Goal: Find specific page/section: Find specific page/section

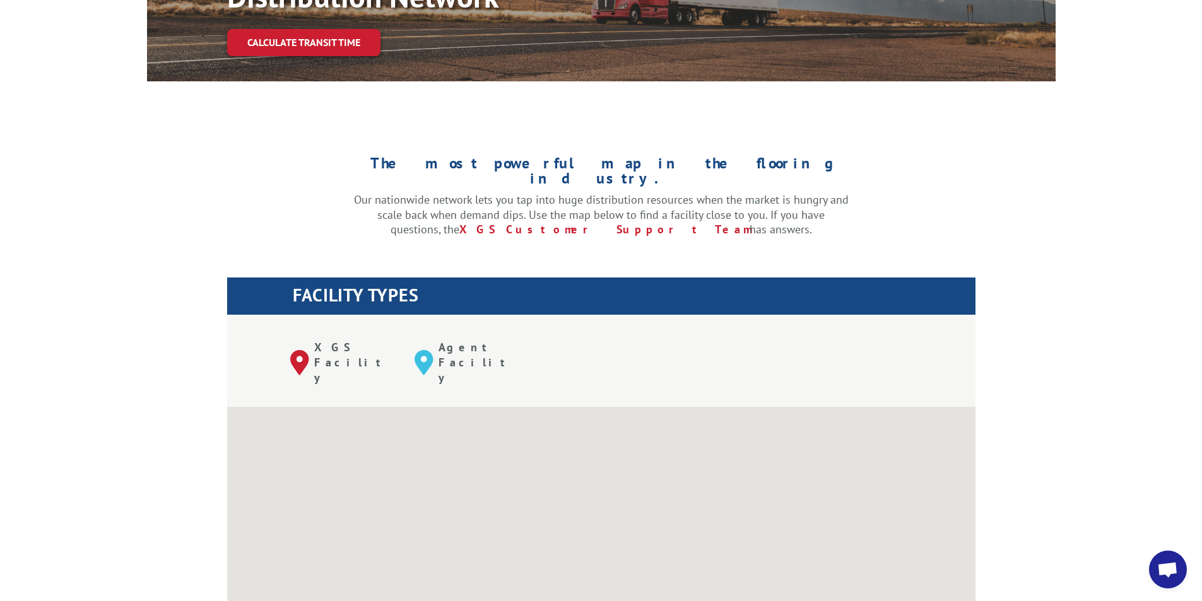
scroll to position [283, 0]
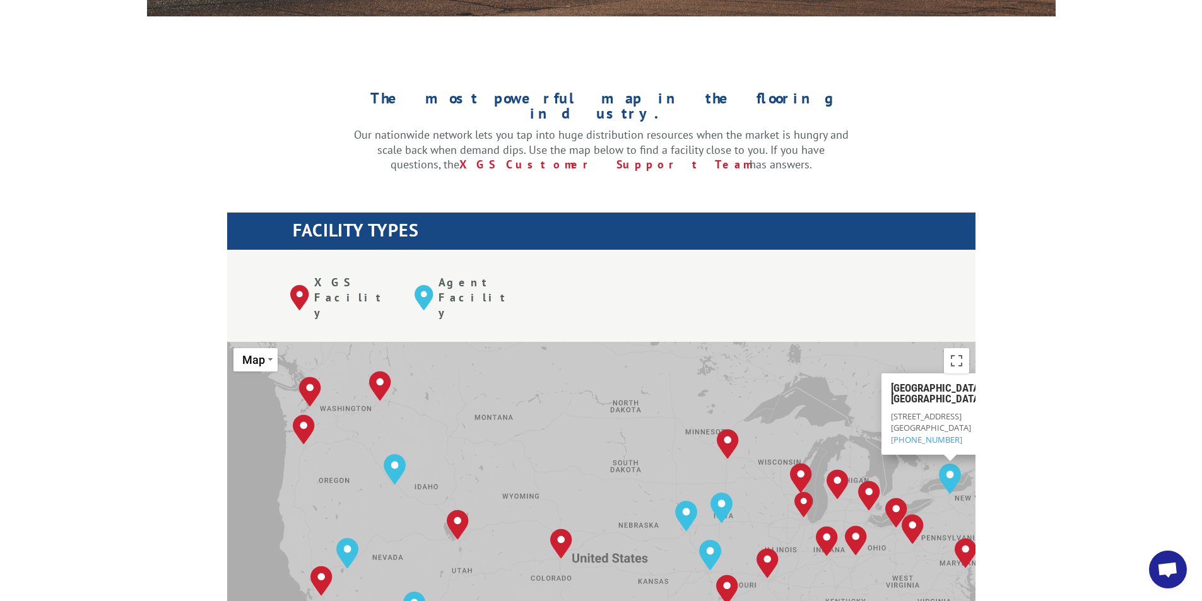
drag, startPoint x: 757, startPoint y: 382, endPoint x: 807, endPoint y: 384, distance: 49.9
click at [807, 384] on div "To navigate, press the arrow keys. [GEOGRAPHIC_DATA], [GEOGRAPHIC_DATA] [GEOGRA…" at bounding box center [601, 549] width 749 height 415
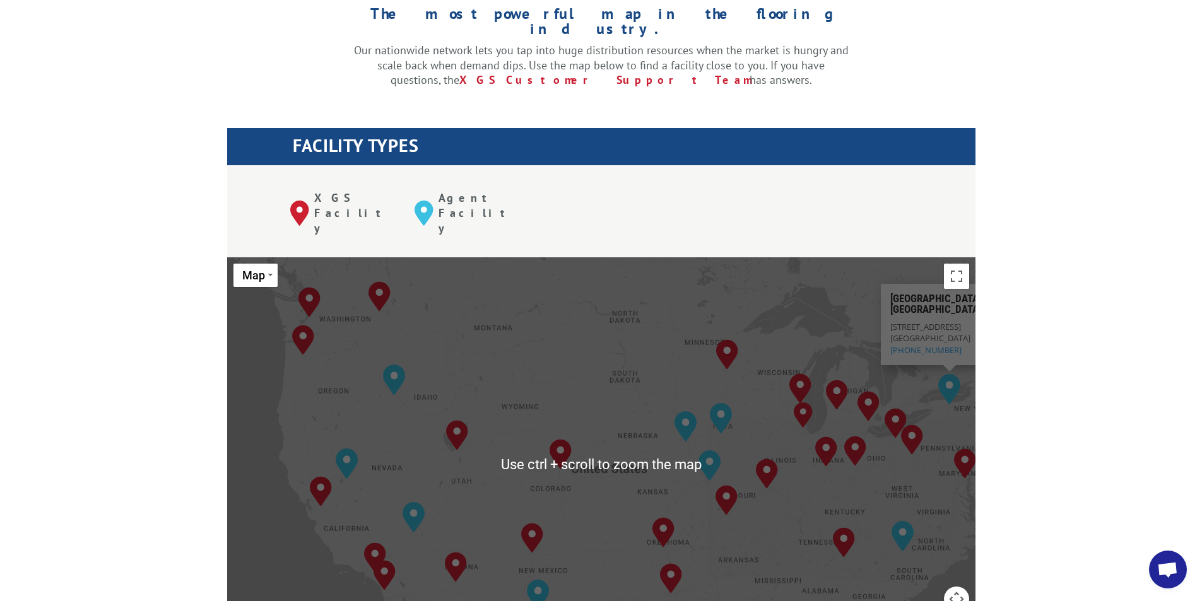
scroll to position [410, 0]
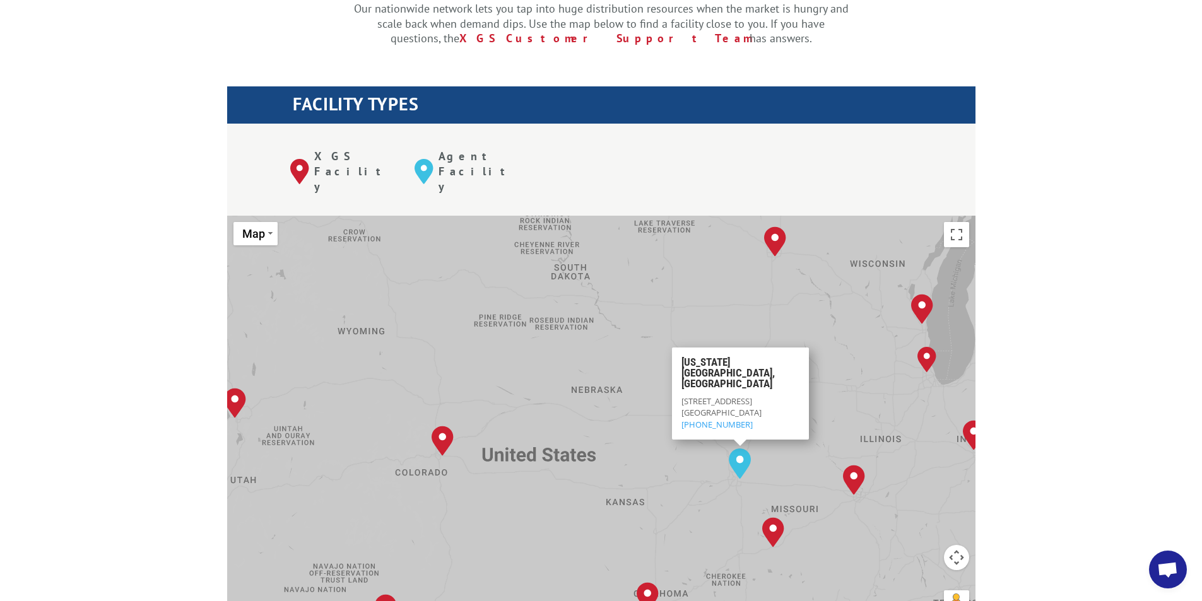
drag, startPoint x: 788, startPoint y: 400, endPoint x: 749, endPoint y: 398, distance: 39.8
click at [746, 449] on img "Kansas City, MO" at bounding box center [740, 464] width 22 height 30
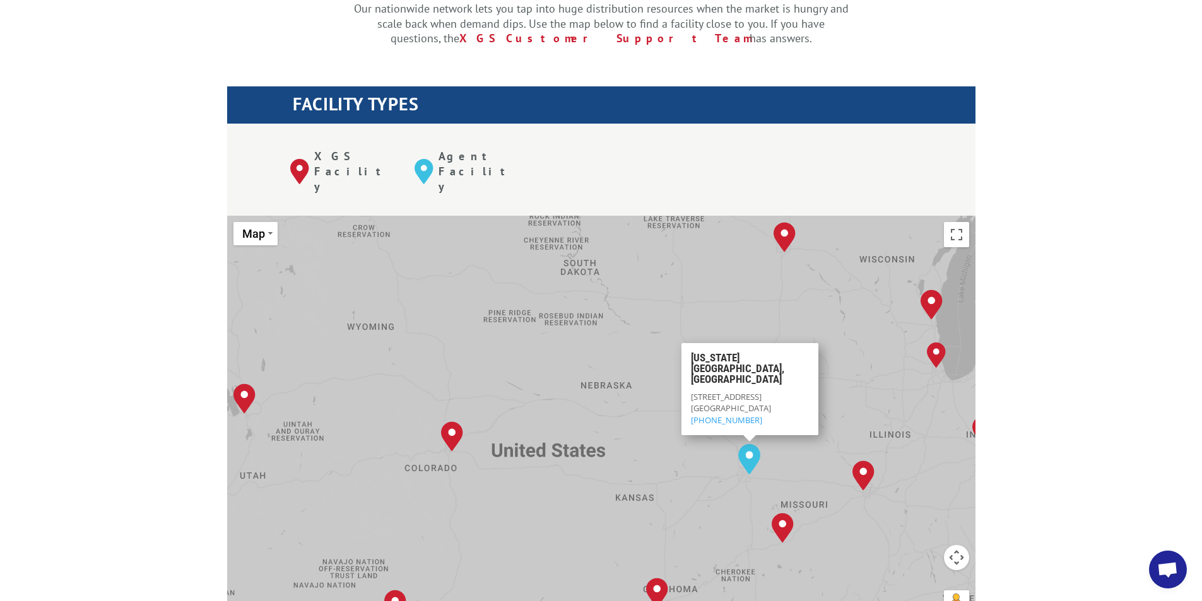
drag, startPoint x: 629, startPoint y: 334, endPoint x: 652, endPoint y: 324, distance: 24.6
click at [649, 326] on div "To navigate, press the arrow keys. [GEOGRAPHIC_DATA], [GEOGRAPHIC_DATA] [GEOGRA…" at bounding box center [601, 423] width 749 height 415
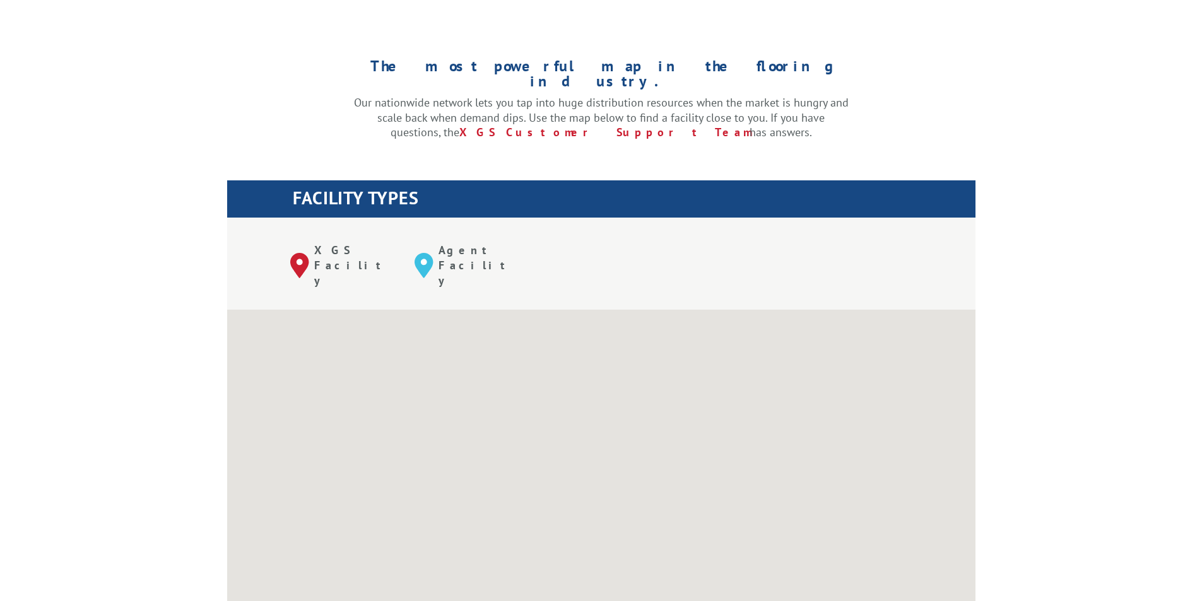
scroll to position [316, 0]
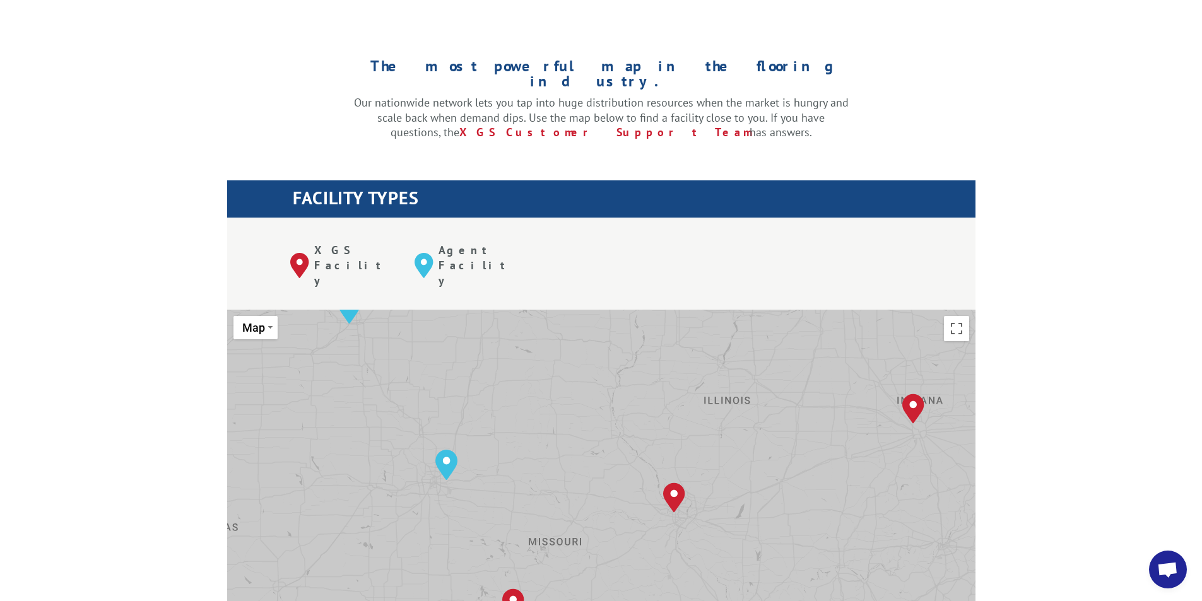
drag, startPoint x: 665, startPoint y: 518, endPoint x: 702, endPoint y: 429, distance: 96.8
click at [702, 429] on div "To navigate, press the arrow keys. [GEOGRAPHIC_DATA], [GEOGRAPHIC_DATA] [GEOGRA…" at bounding box center [601, 517] width 749 height 415
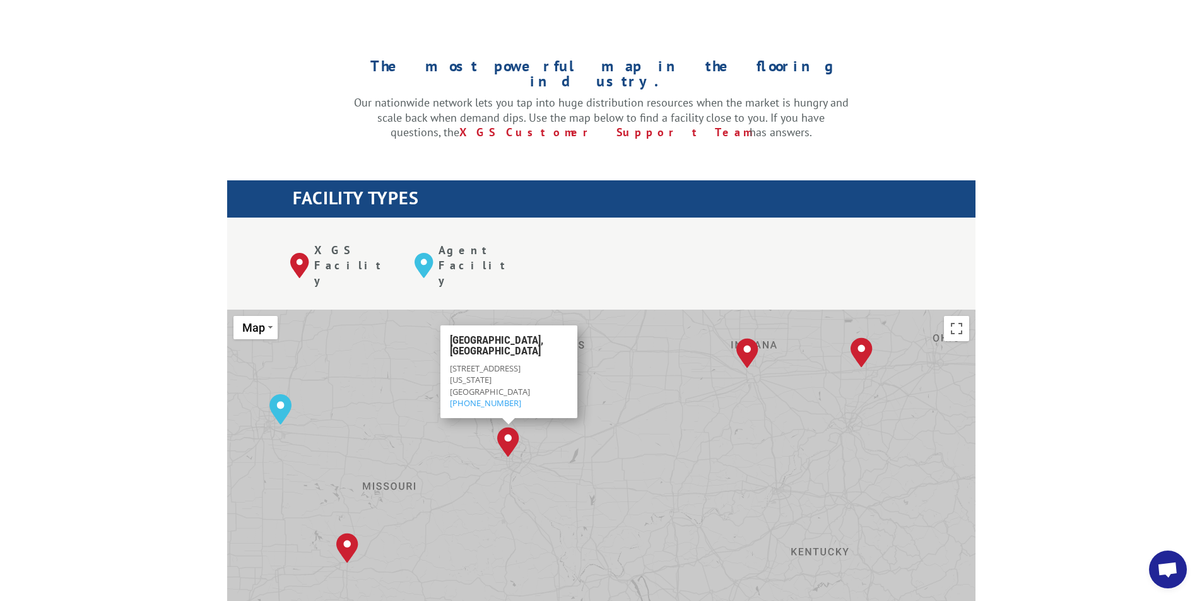
drag, startPoint x: 809, startPoint y: 528, endPoint x: 641, endPoint y: 468, distance: 178.7
click at [634, 486] on div "To navigate, press the arrow keys. [GEOGRAPHIC_DATA], [GEOGRAPHIC_DATA] [GEOGRA…" at bounding box center [601, 517] width 749 height 415
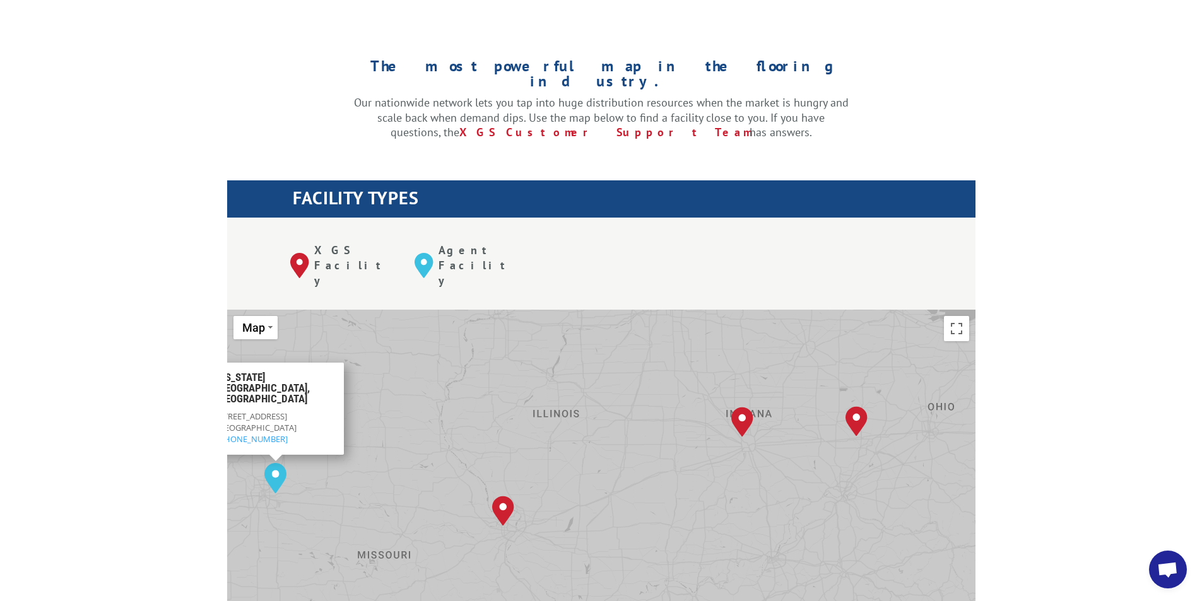
drag, startPoint x: 610, startPoint y: 363, endPoint x: 584, endPoint y: 370, distance: 26.8
click at [584, 370] on div "To navigate, press the arrow keys. [GEOGRAPHIC_DATA], [GEOGRAPHIC_DATA] [GEOGRA…" at bounding box center [601, 517] width 749 height 415
